Goal: Task Accomplishment & Management: Manage account settings

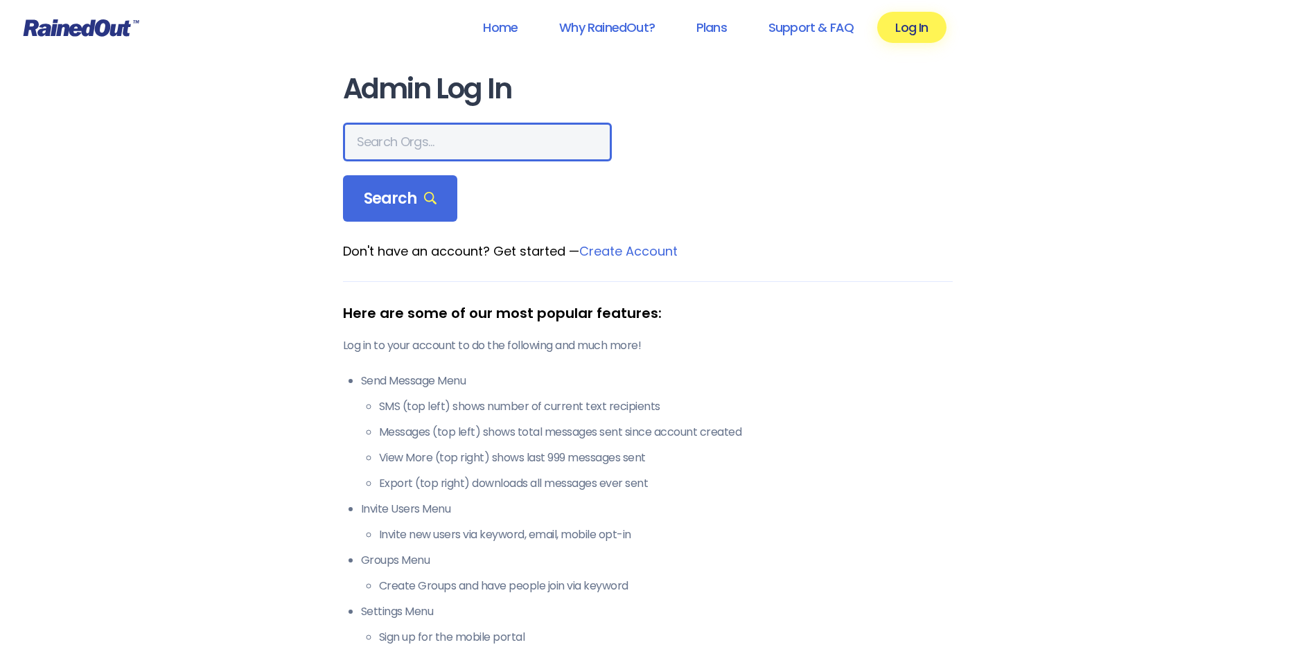
click at [410, 151] on input "text" at bounding box center [477, 142] width 269 height 39
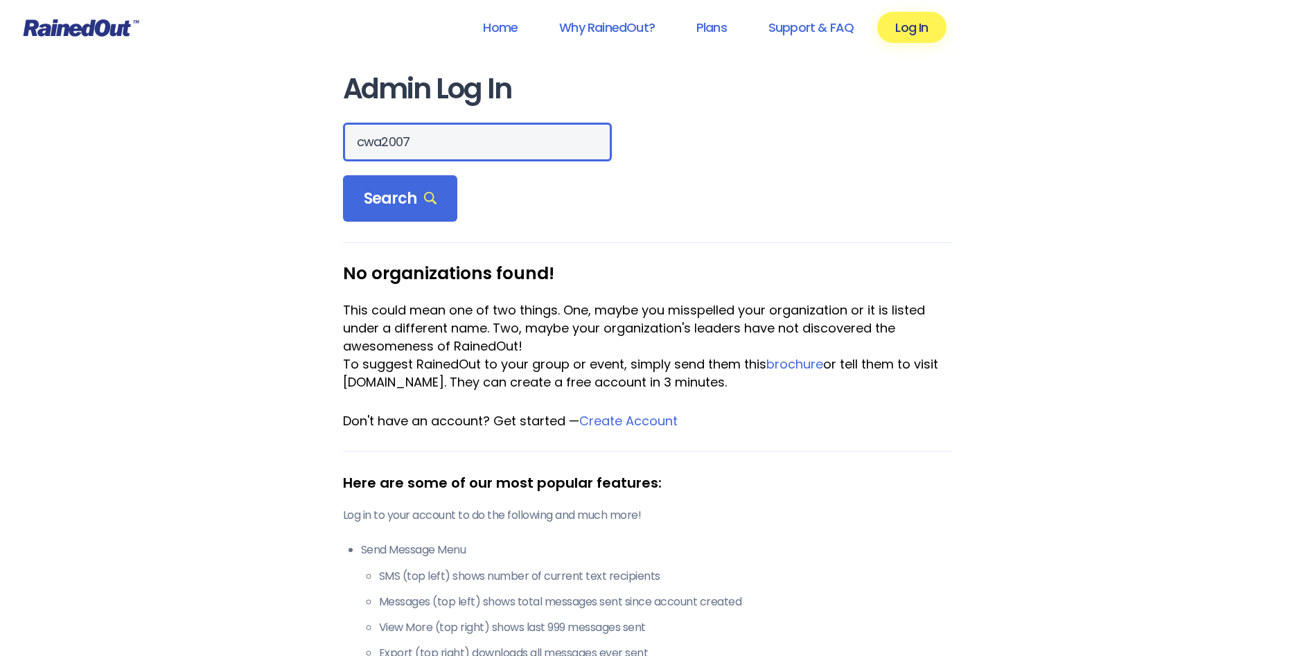
click at [382, 144] on input "cwa2007" at bounding box center [477, 142] width 269 height 39
type input "cwa 2007"
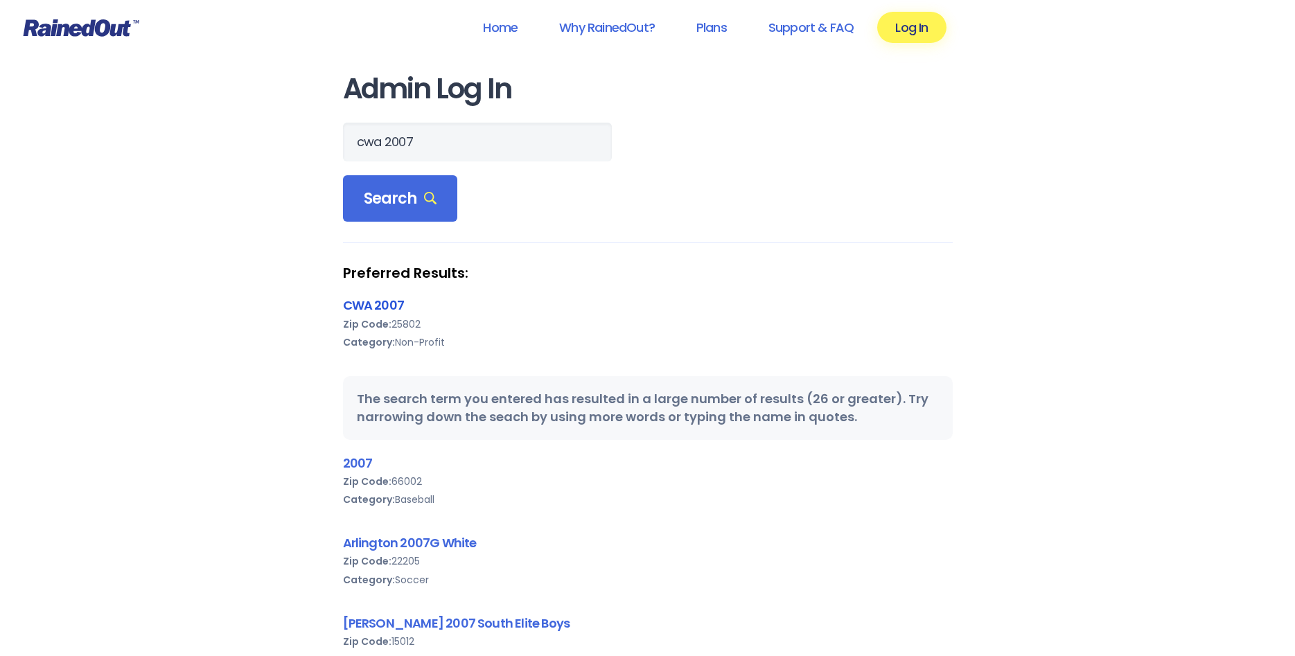
click at [380, 303] on link "CWA 2007" at bounding box center [374, 305] width 62 height 17
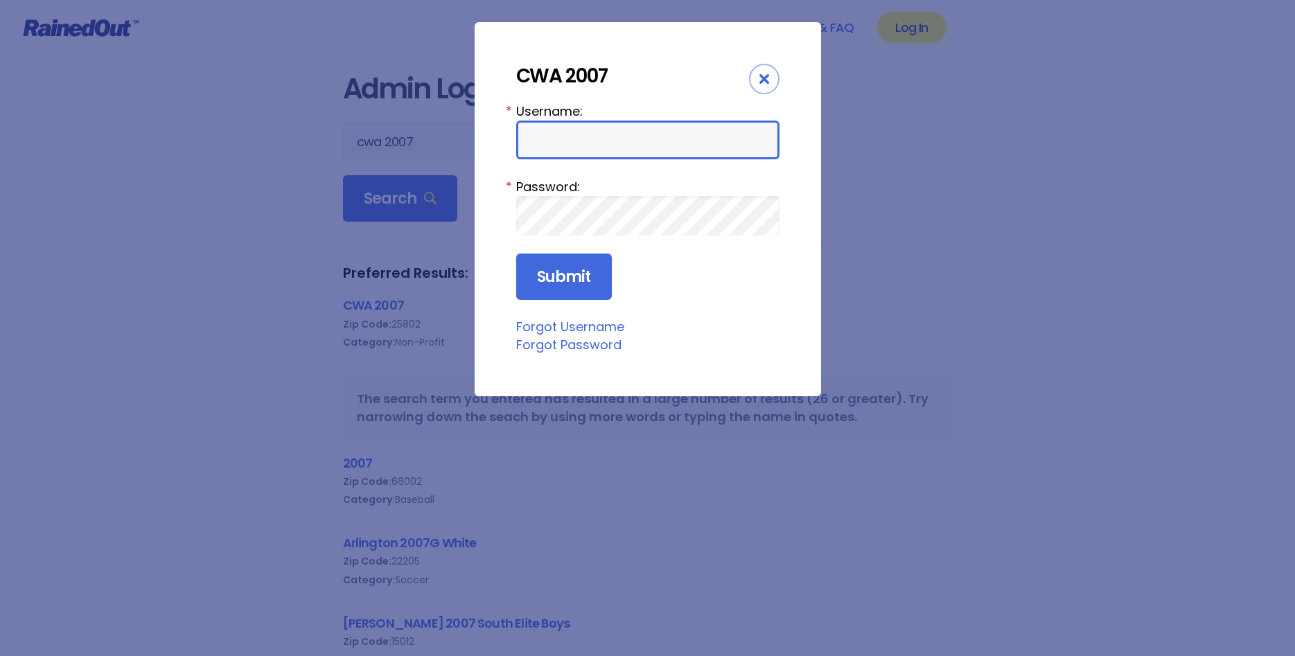
click at [538, 134] on input "Username:" at bounding box center [647, 140] width 263 height 39
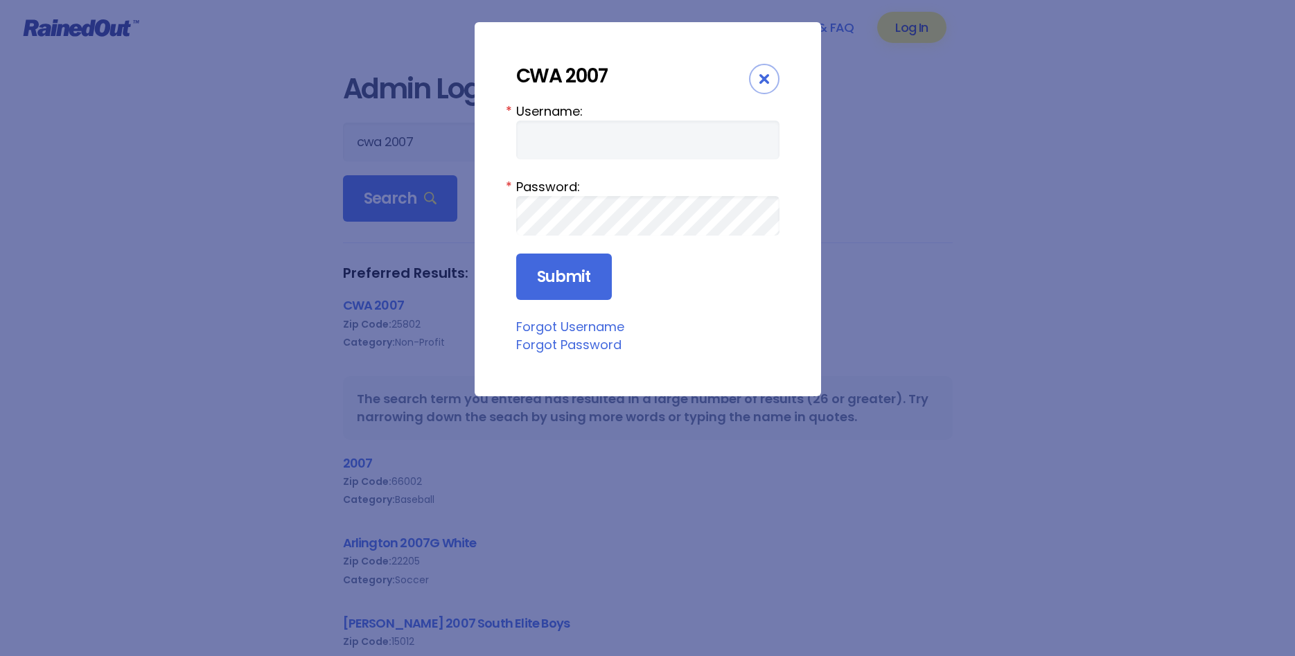
click at [767, 82] on icon "Close" at bounding box center [764, 79] width 10 height 10
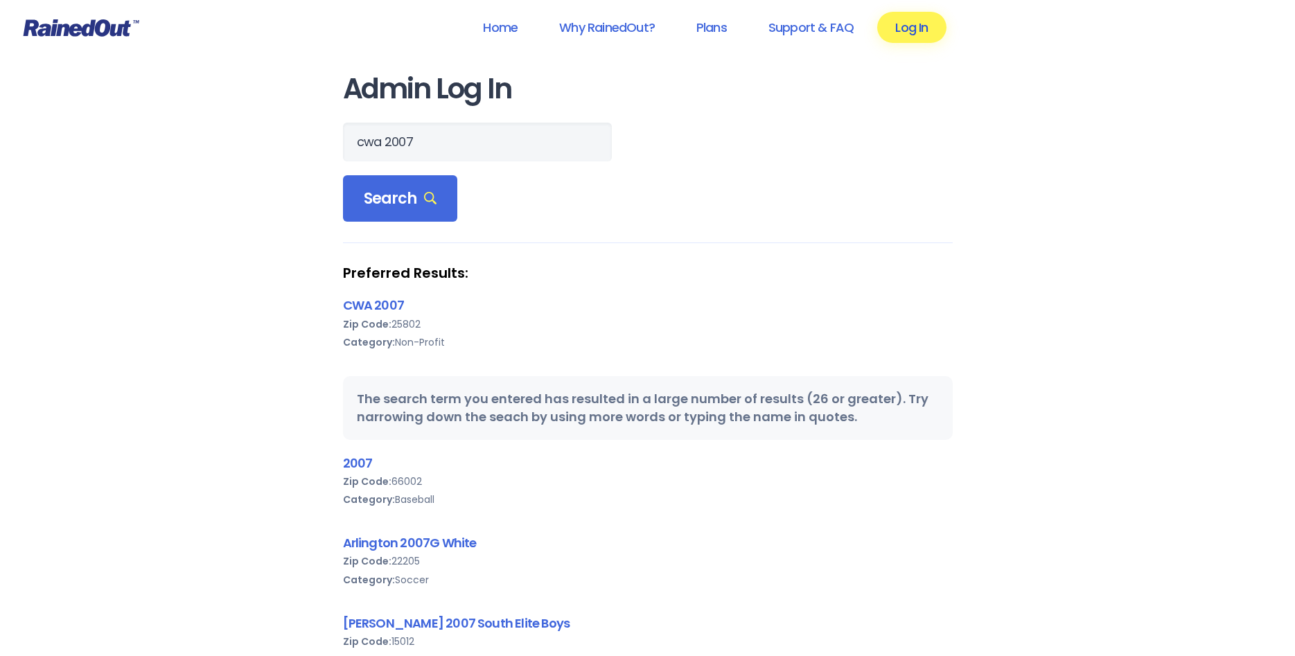
click at [908, 32] on link "Log In" at bounding box center [911, 27] width 69 height 31
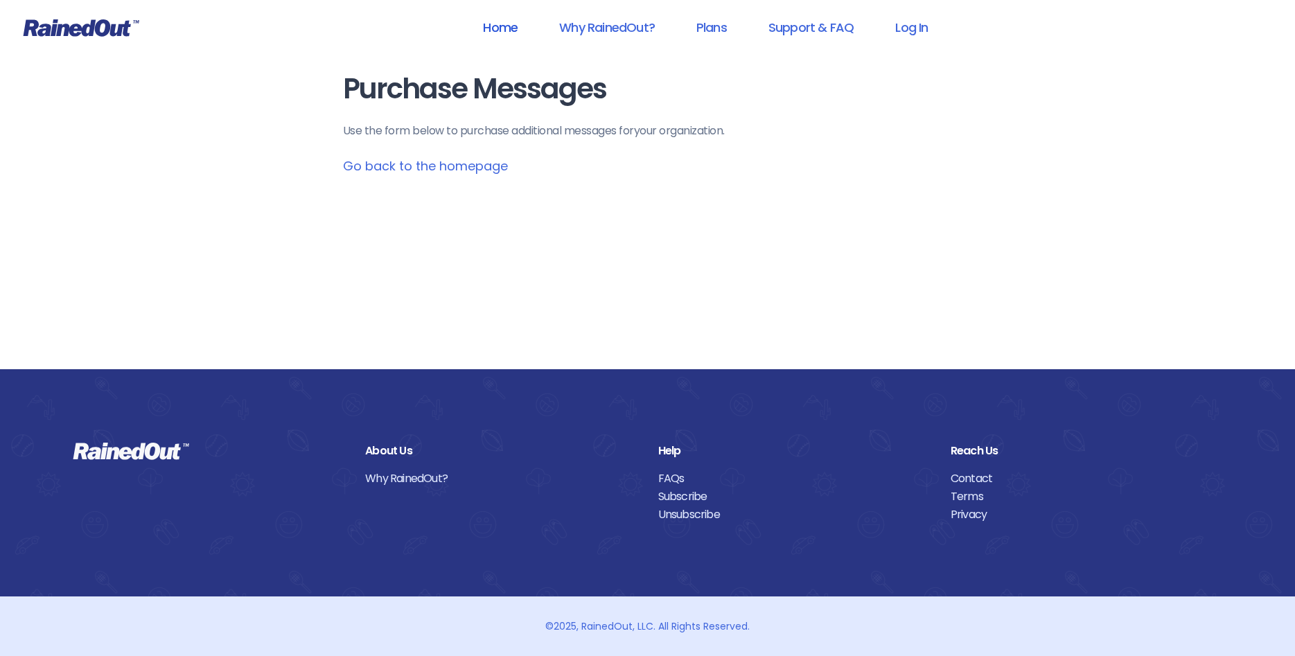
click at [492, 28] on link "Home" at bounding box center [500, 27] width 71 height 31
click at [911, 33] on link "Log In" at bounding box center [911, 27] width 69 height 31
click at [362, 163] on link "Go back to the homepage" at bounding box center [425, 165] width 165 height 17
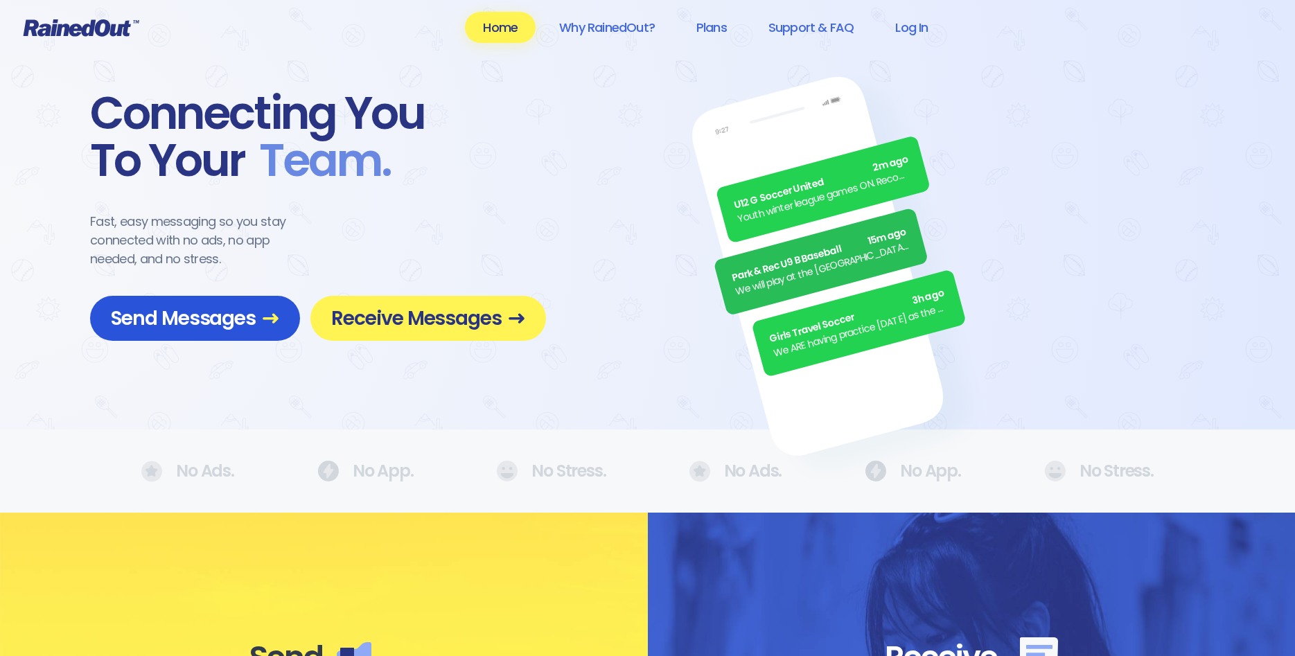
click at [179, 320] on span "Send Messages" at bounding box center [195, 318] width 168 height 24
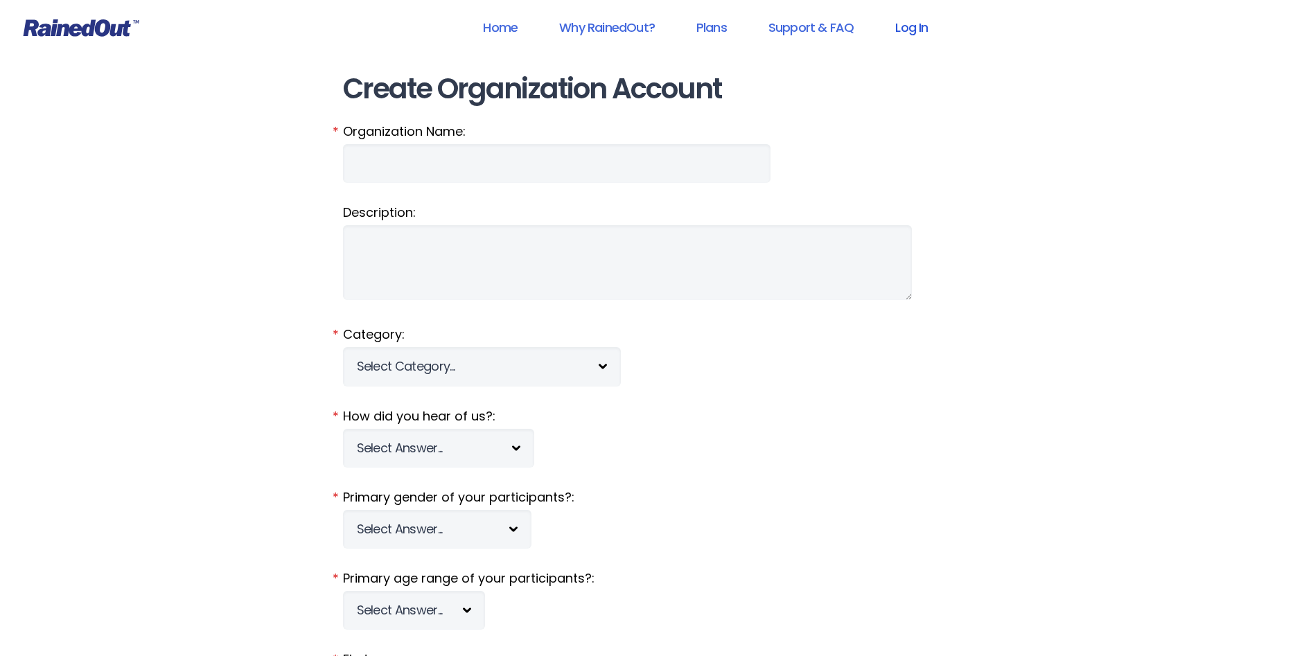
click at [911, 19] on link "Log In" at bounding box center [911, 27] width 69 height 31
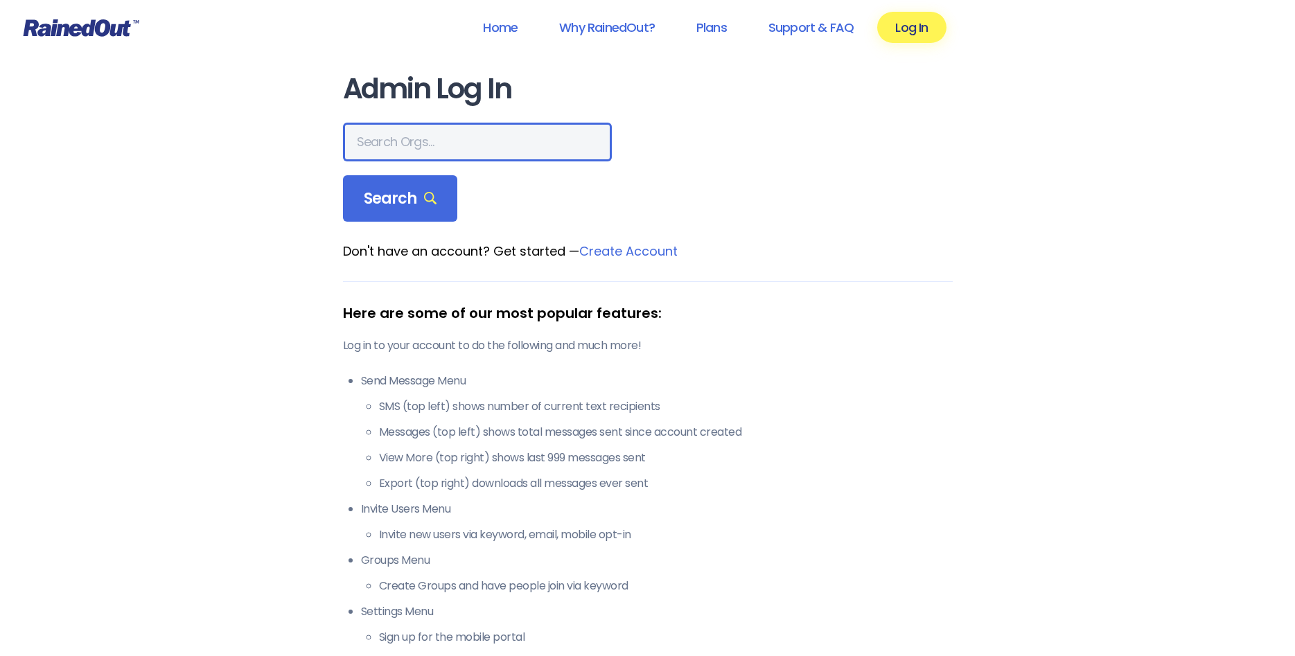
click at [419, 139] on input "text" at bounding box center [477, 142] width 269 height 39
type input "cwa 2007"
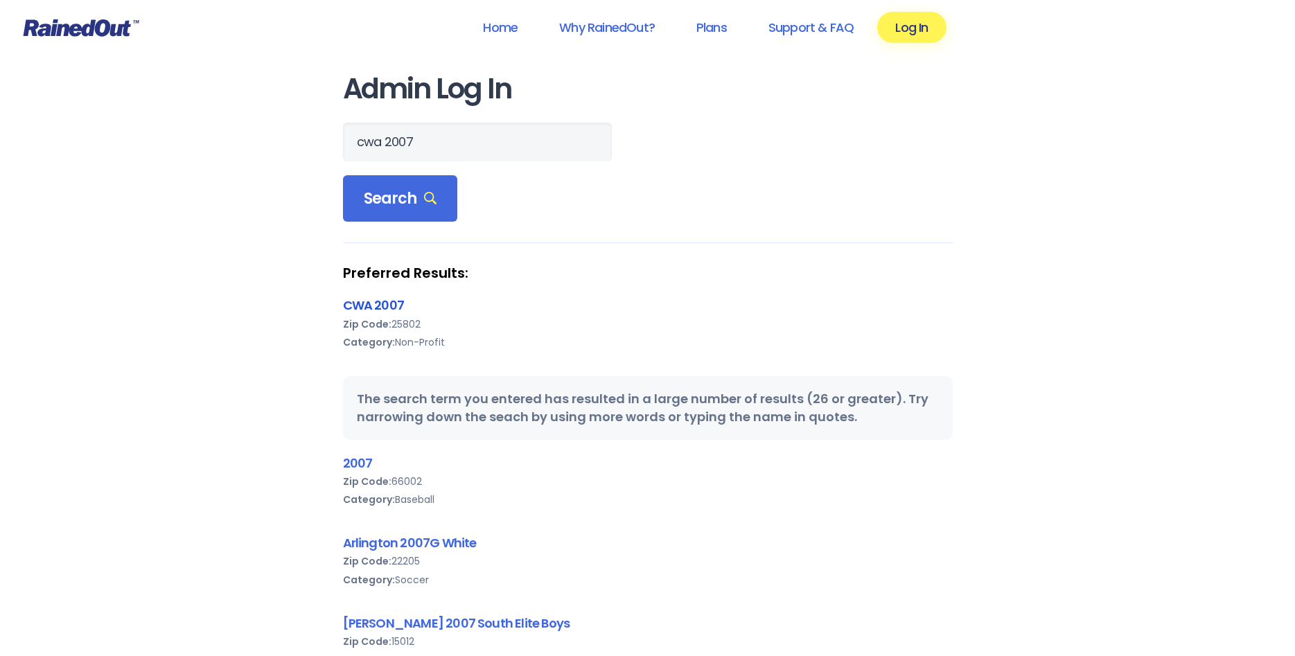
click at [398, 298] on link "CWA 2007" at bounding box center [374, 305] width 62 height 17
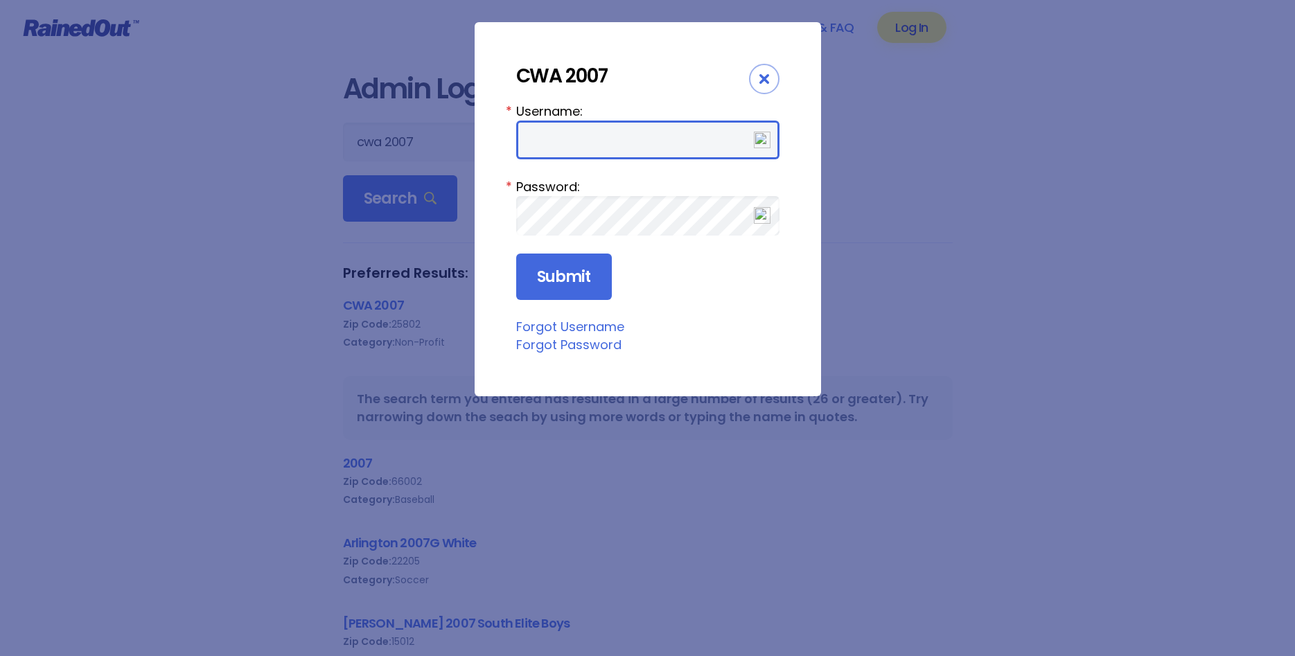
click at [558, 152] on input "Username:" at bounding box center [647, 140] width 263 height 39
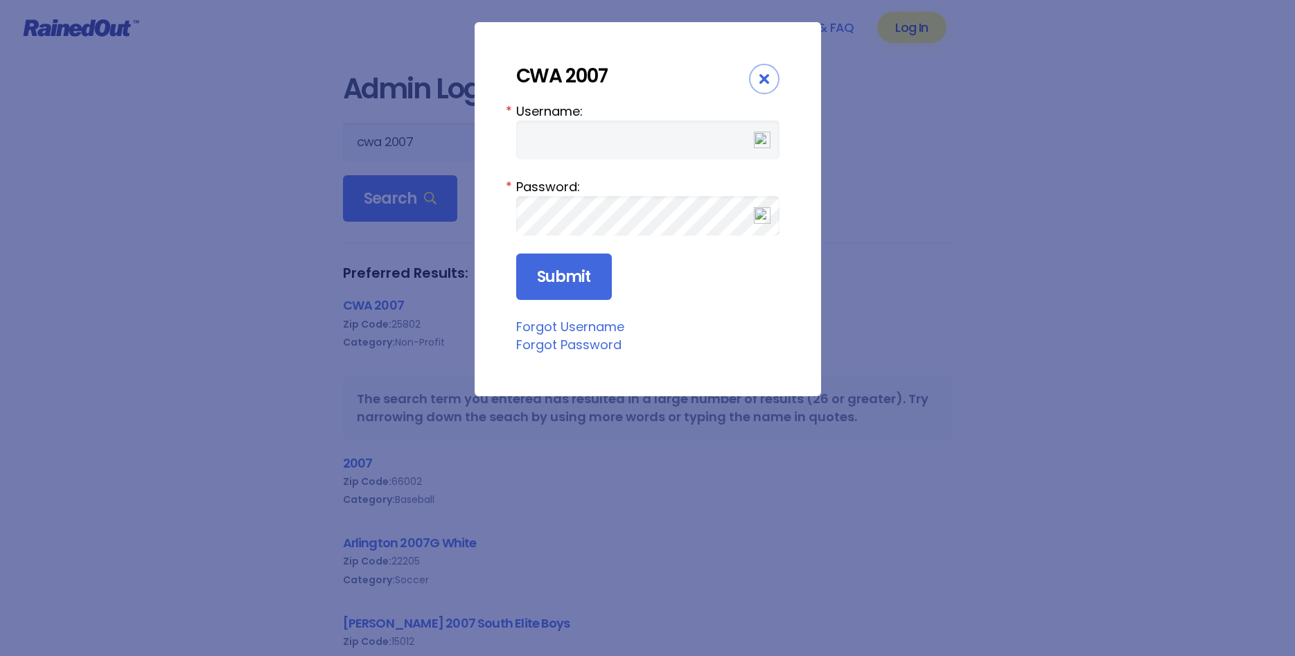
click at [554, 331] on link "Forgot Username" at bounding box center [570, 326] width 108 height 17
